Goal: Find specific page/section: Find specific page/section

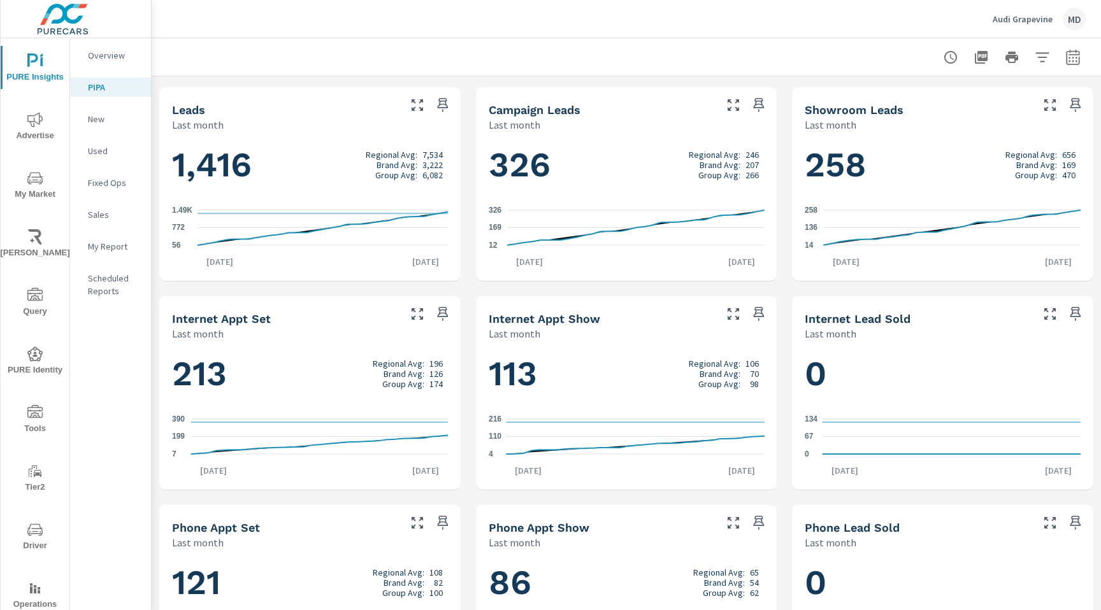
scroll to position [614, 0]
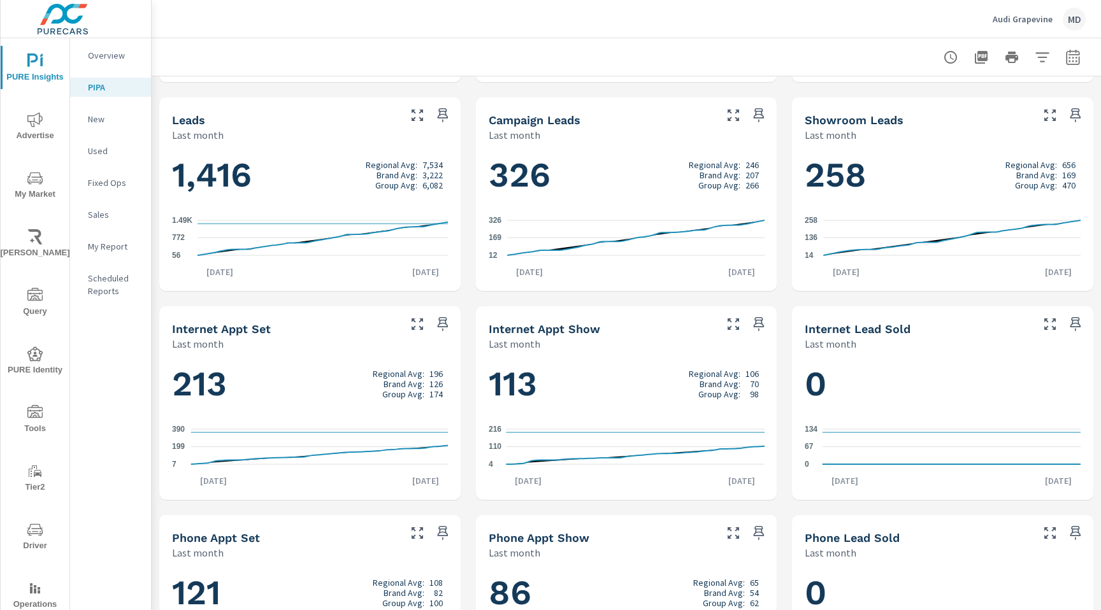
click at [432, 244] on icon "56 772 1.49K" at bounding box center [310, 237] width 276 height 55
